Goal: Task Accomplishment & Management: Manage account settings

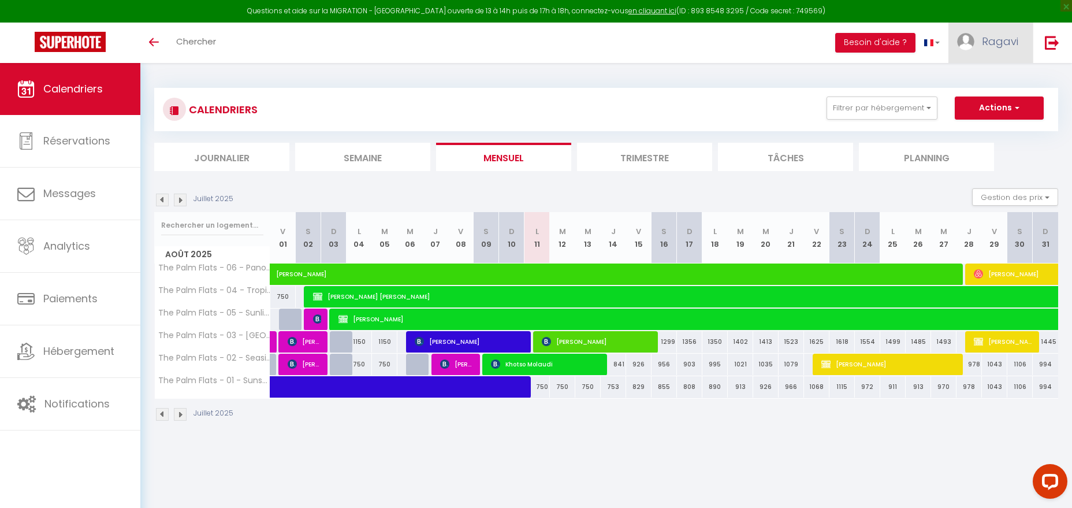
click at [980, 41] on link "Ragavi" at bounding box center [990, 43] width 84 height 40
click at [1039, 45] on link at bounding box center [1052, 43] width 38 height 40
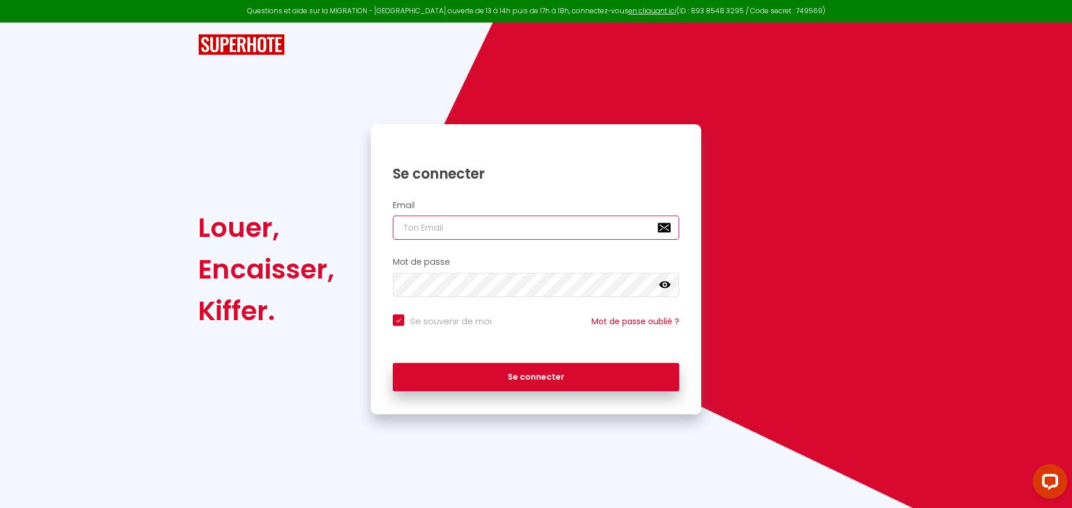
click at [479, 225] on input "email" at bounding box center [536, 227] width 287 height 24
type input "[PERSON_NAME][EMAIL_ADDRESS][DOMAIN_NAME]"
checkbox input "true"
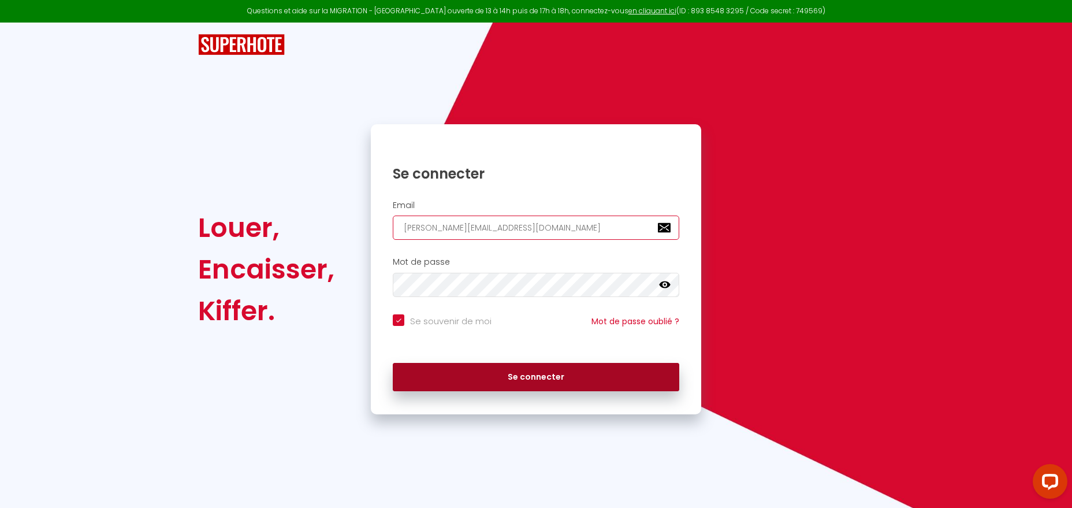
type input "[PERSON_NAME][EMAIL_ADDRESS][DOMAIN_NAME]"
click at [672, 378] on button "Se connecter" at bounding box center [536, 377] width 287 height 29
click at [543, 377] on button "Se connecter" at bounding box center [536, 377] width 287 height 29
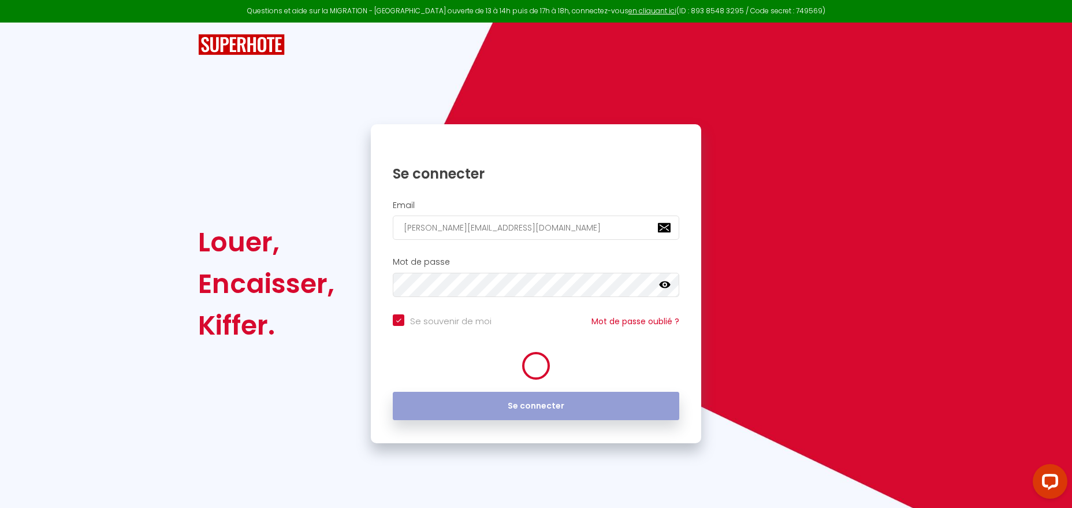
checkbox input "true"
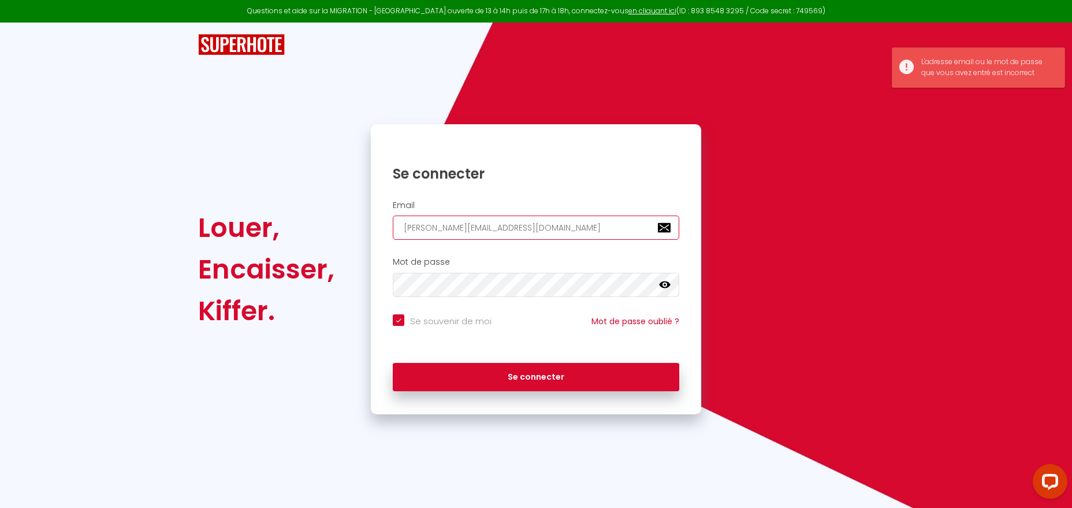
drag, startPoint x: 518, startPoint y: 230, endPoint x: 350, endPoint y: 232, distance: 167.5
click at [395, 229] on input "[PERSON_NAME][EMAIL_ADDRESS][DOMAIN_NAME]" at bounding box center [536, 227] width 287 height 24
click at [328, 231] on div "Louer, Encaisser, Kiffer." at bounding box center [277, 269] width 173 height 290
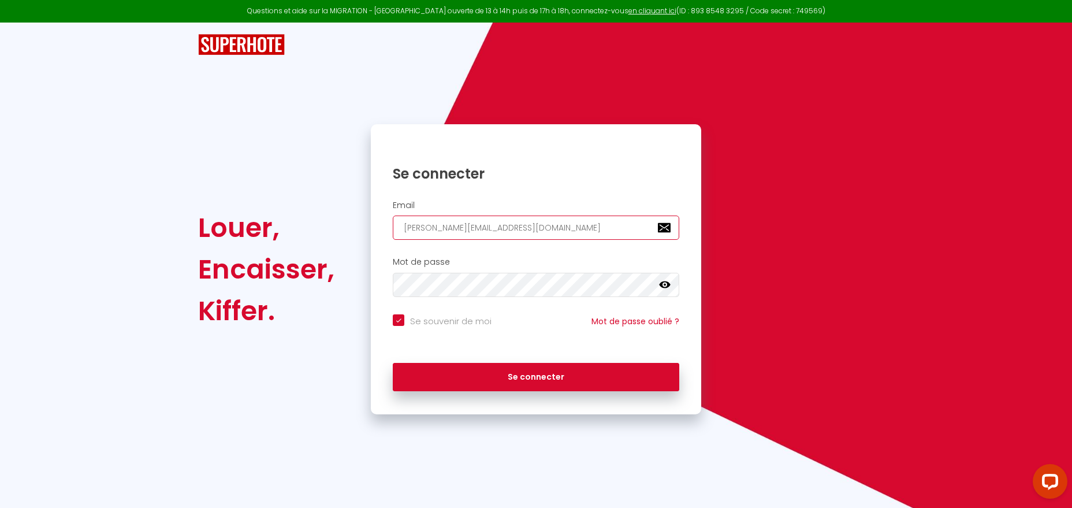
click at [517, 228] on input "[PERSON_NAME][EMAIL_ADDRESS][DOMAIN_NAME]" at bounding box center [536, 227] width 287 height 24
drag, startPoint x: 517, startPoint y: 228, endPoint x: 323, endPoint y: 225, distance: 193.5
click at [393, 225] on input "[PERSON_NAME][EMAIL_ADDRESS][DOMAIN_NAME]" at bounding box center [536, 227] width 287 height 24
type input "r"
checkbox input "true"
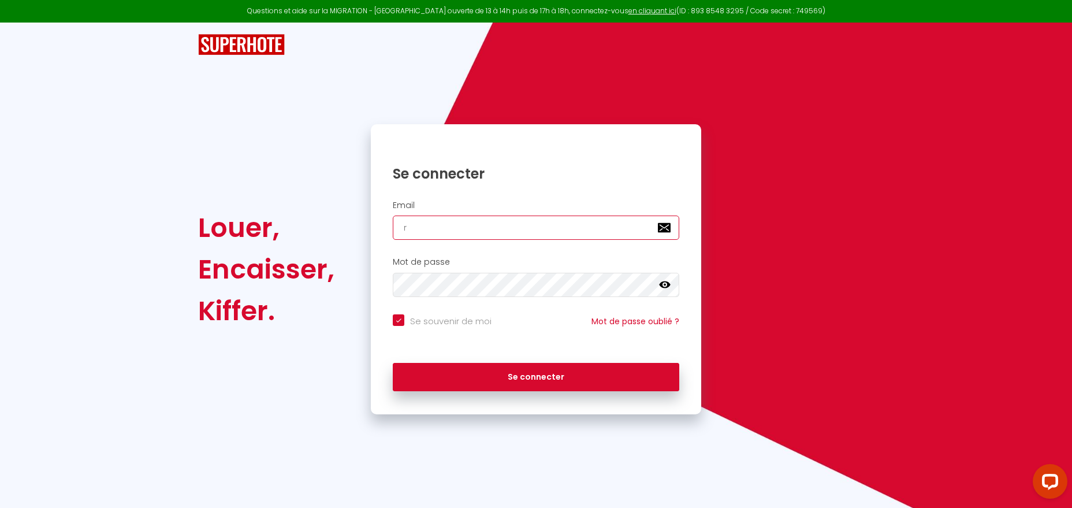
type input "re"
checkbox input "true"
type input "[EMAIL_ADDRESS][DOMAIN_NAME]"
checkbox input "true"
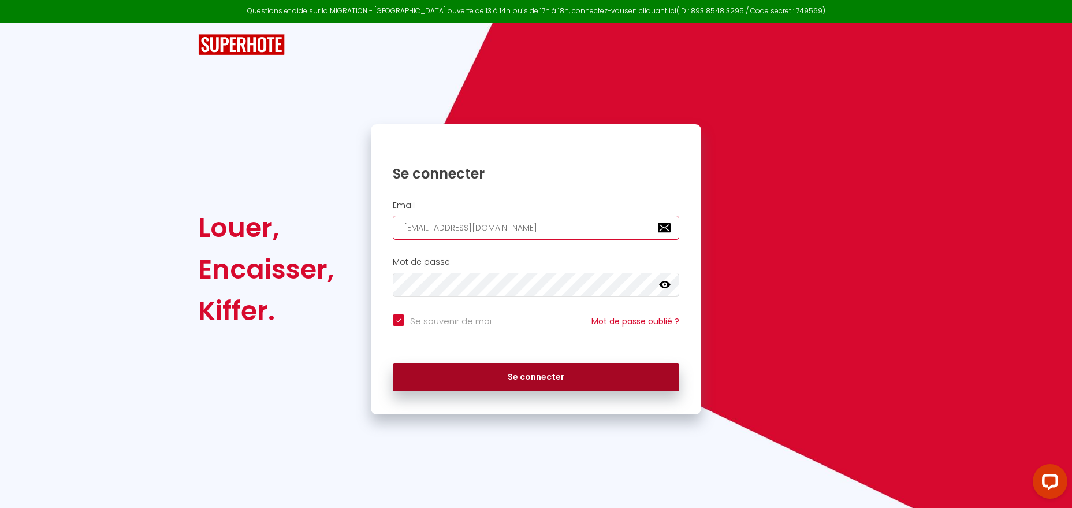
type input "[EMAIL_ADDRESS][DOMAIN_NAME]"
click at [526, 382] on button "Se connecter" at bounding box center [536, 377] width 287 height 29
checkbox input "true"
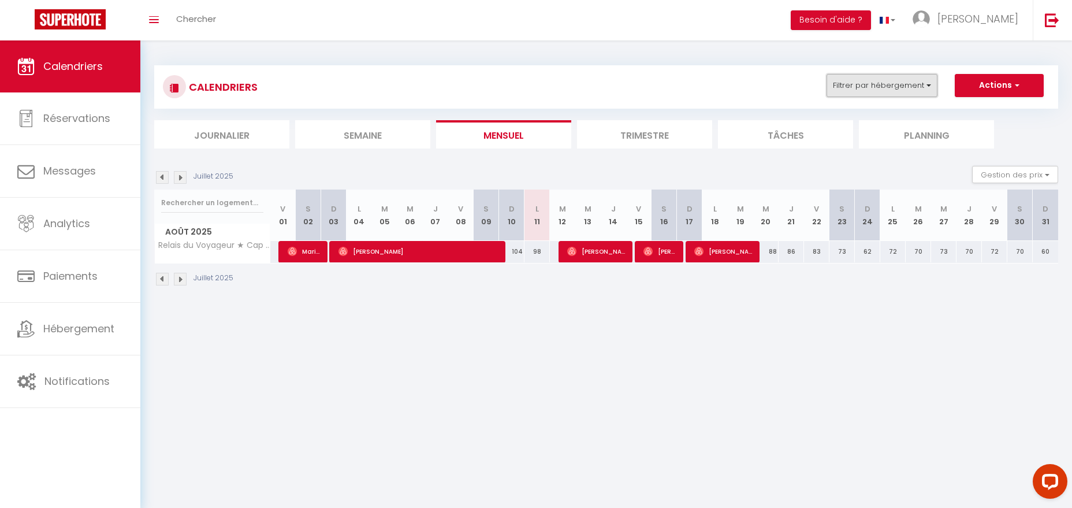
click at [864, 86] on button "Filtrer par hébergement" at bounding box center [882, 85] width 111 height 23
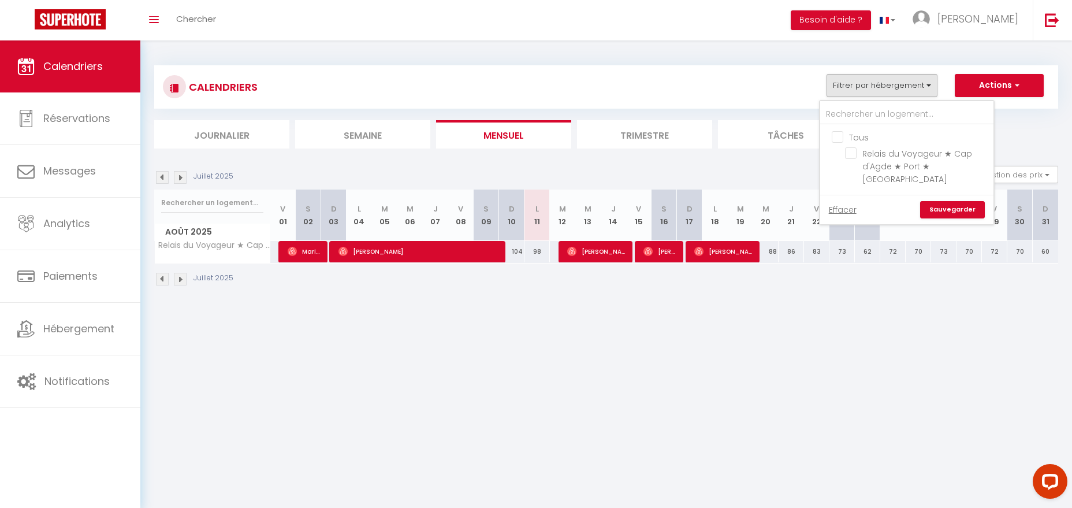
click at [703, 81] on div "CALENDRIERS Filtrer par hébergement Tous Relais du Voyageur ★ Cap d'Agde ★ Port…" at bounding box center [606, 87] width 887 height 26
